Goal: Use online tool/utility: Utilize a website feature to perform a specific function

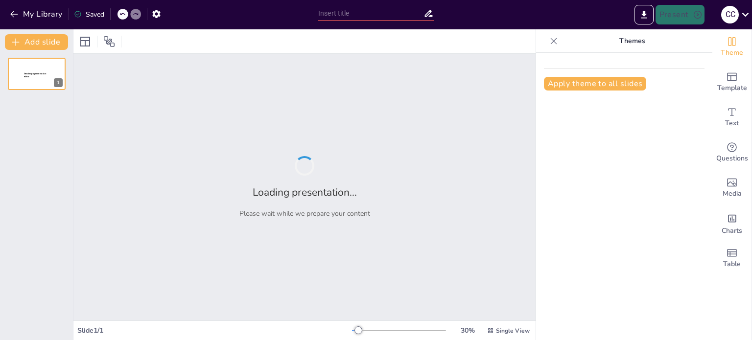
type input "Ciclo de un Proyecto: Etapas y Proceso"
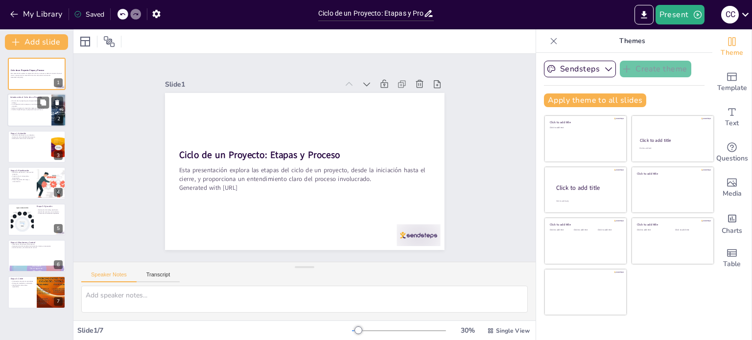
click at [33, 113] on div at bounding box center [36, 110] width 59 height 33
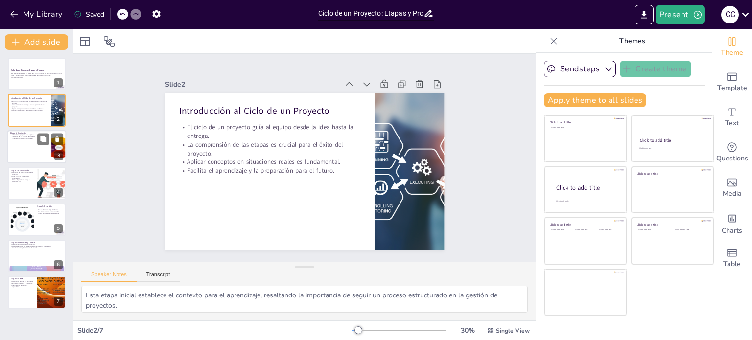
click at [29, 140] on div at bounding box center [36, 146] width 59 height 33
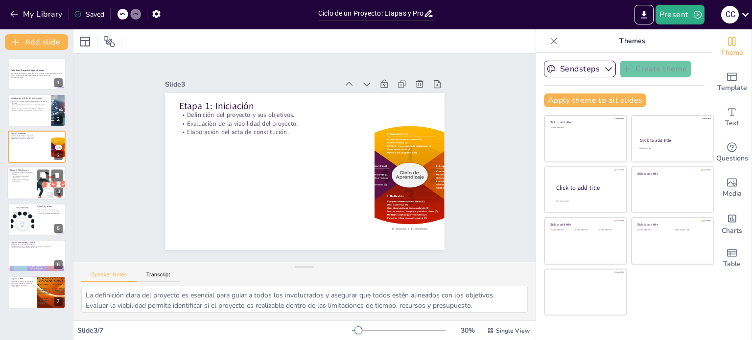
click at [30, 176] on p "Creación de un cronograma y presupuesto." at bounding box center [21, 176] width 23 height 3
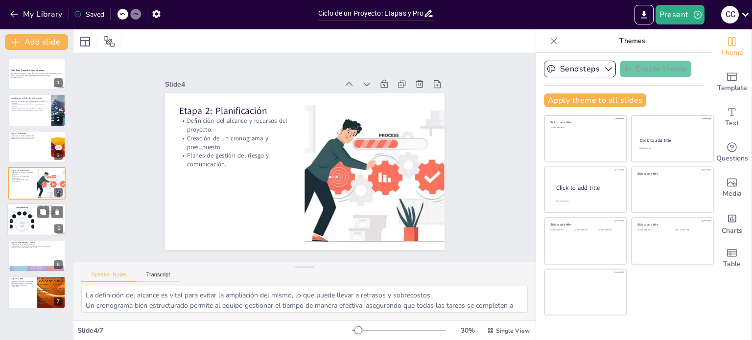
click at [26, 211] on div at bounding box center [21, 220] width 39 height 30
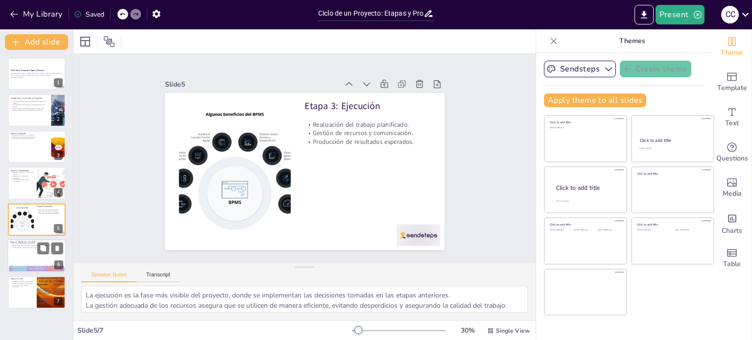
click at [27, 256] on div at bounding box center [36, 255] width 59 height 33
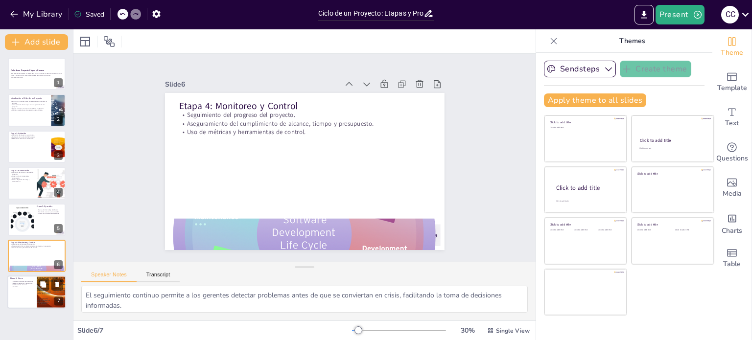
click at [30, 281] on p "Finalización de todas las actividades." at bounding box center [21, 281] width 23 height 2
type textarea "La finalización adecuada asegura que todos los entregables se hayan completado …"
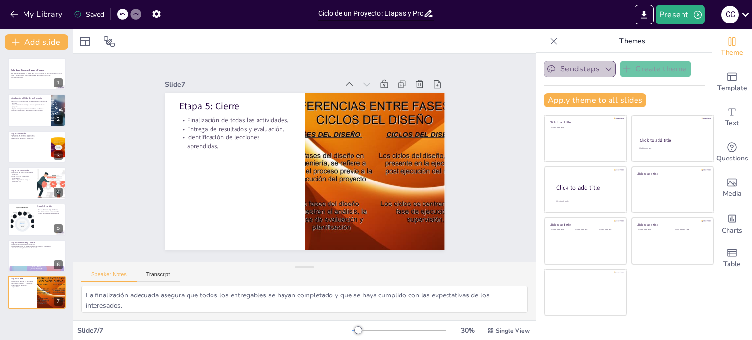
click at [576, 72] on button "Sendsteps" at bounding box center [580, 69] width 72 height 17
click at [677, 11] on button "Present" at bounding box center [679, 15] width 49 height 20
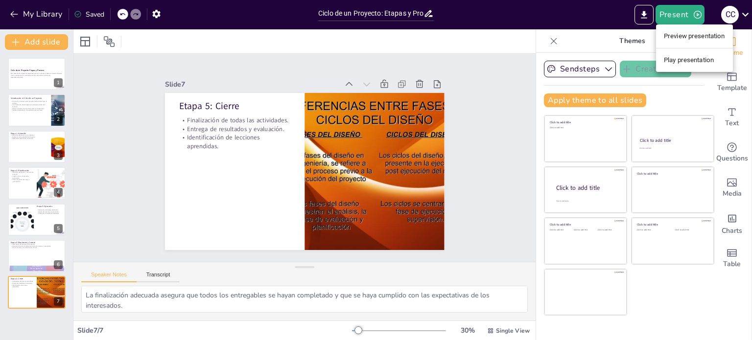
click at [602, 70] on div at bounding box center [376, 170] width 752 height 340
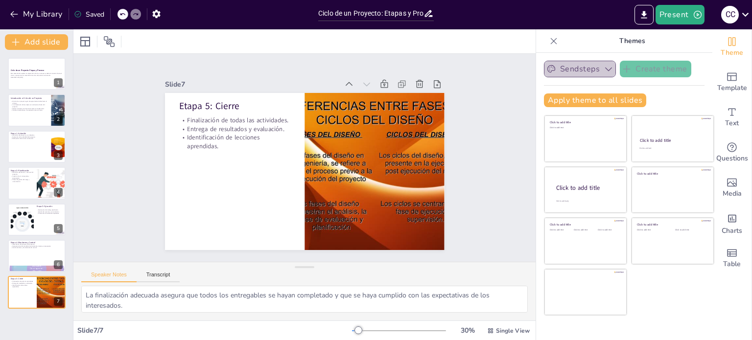
click at [603, 69] on icon "button" at bounding box center [608, 69] width 10 height 10
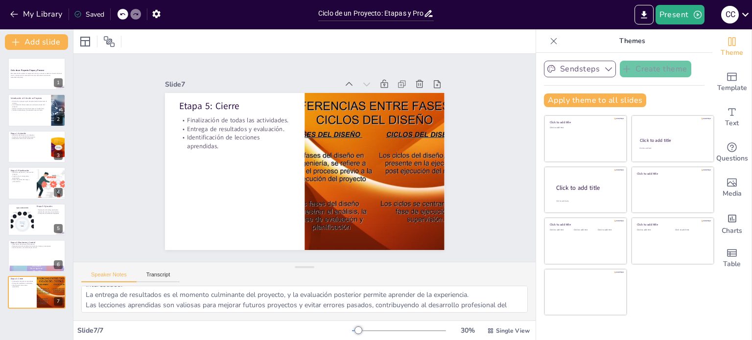
scroll to position [33, 0]
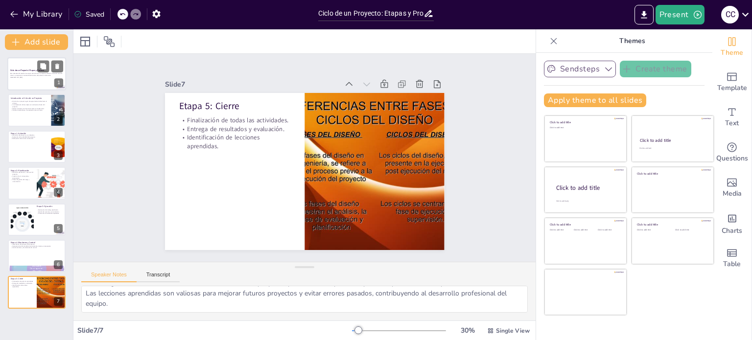
click at [32, 79] on div at bounding box center [36, 73] width 59 height 33
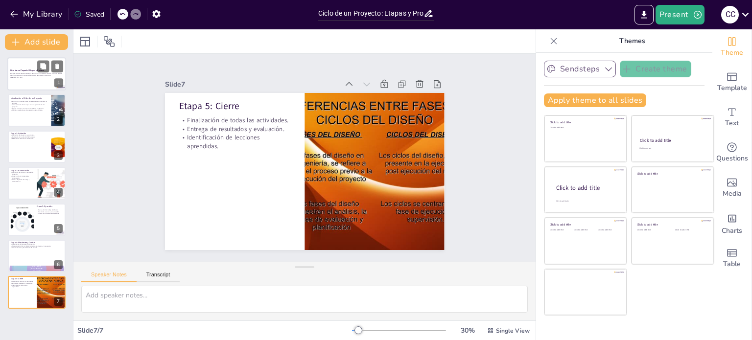
scroll to position [0, 0]
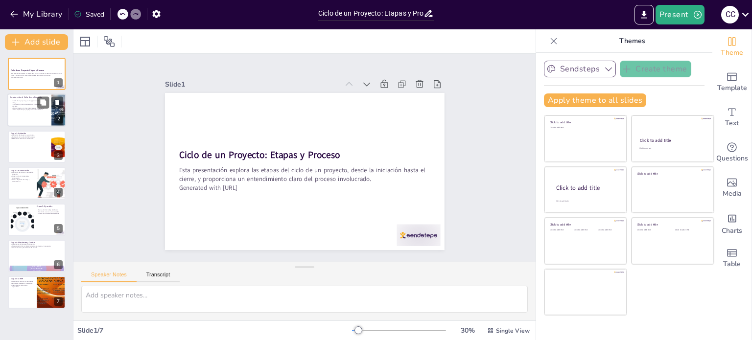
click at [20, 119] on div at bounding box center [36, 110] width 59 height 33
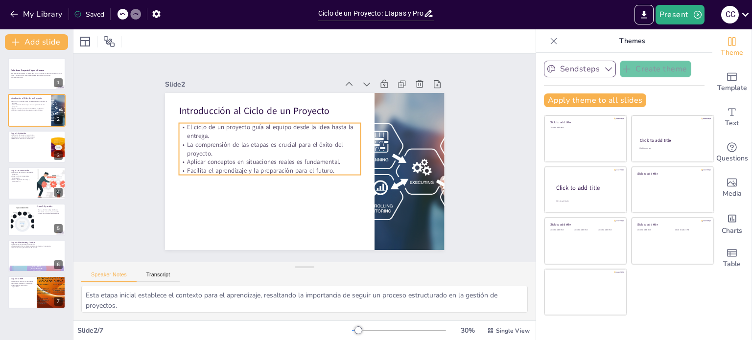
click at [256, 133] on p "El ciclo de un proyecto guía al equipo desde la idea hasta la entrega." at bounding box center [283, 120] width 173 height 90
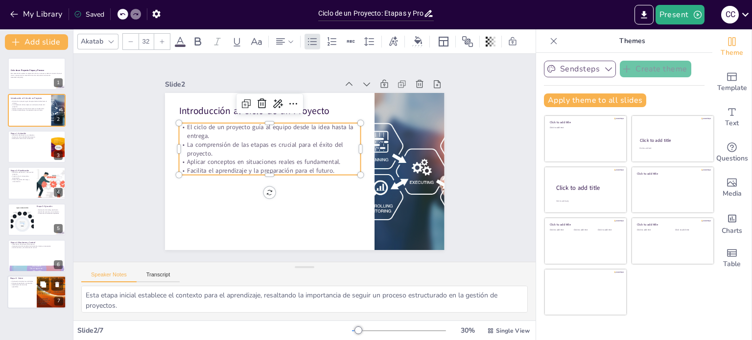
click at [47, 297] on div at bounding box center [51, 292] width 44 height 33
type textarea "La finalización adecuada asegura que todos los entregables se hayan completado …"
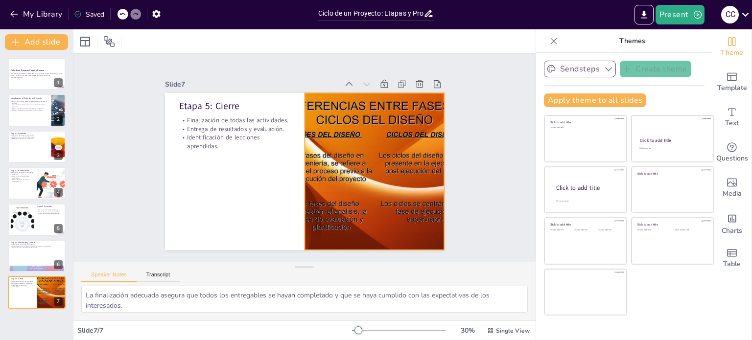
click at [398, 210] on div at bounding box center [367, 192] width 248 height 214
click at [399, 77] on icon at bounding box center [405, 83] width 13 height 13
click at [349, 186] on div at bounding box center [367, 192] width 248 height 214
click at [739, 11] on icon at bounding box center [745, 14] width 13 height 13
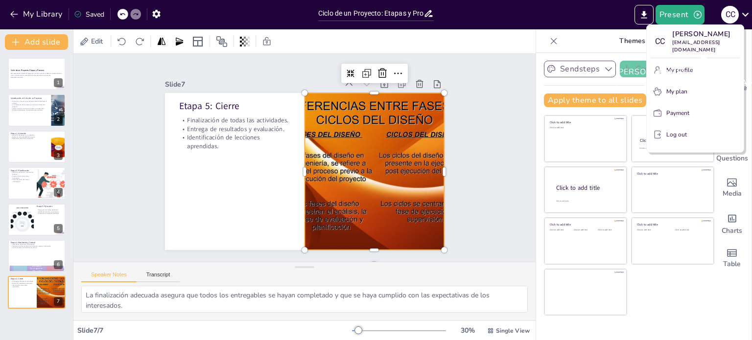
click at [677, 73] on div "[PERSON_NAME] [EMAIL_ADDRESS][DOMAIN_NAME]" at bounding box center [688, 77] width 163 height 37
click at [676, 70] on div "[PERSON_NAME] [EMAIL_ADDRESS][DOMAIN_NAME]" at bounding box center [688, 77] width 163 height 37
click at [682, 71] on div "[PERSON_NAME] [EMAIL_ADDRESS][DOMAIN_NAME]" at bounding box center [688, 77] width 163 height 37
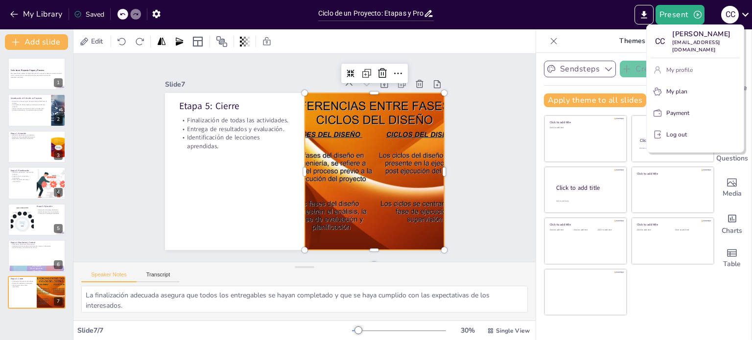
click at [671, 64] on button "My profile" at bounding box center [694, 70] width 89 height 16
click at [680, 36] on p "[PERSON_NAME]" at bounding box center [706, 34] width 68 height 10
